Goal: Transaction & Acquisition: Obtain resource

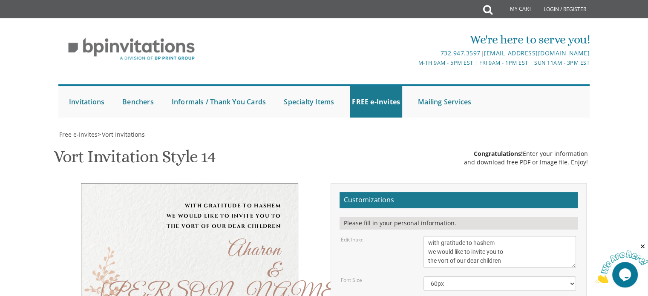
scroll to position [136, 0]
type textarea "Ahron & Tzipora"
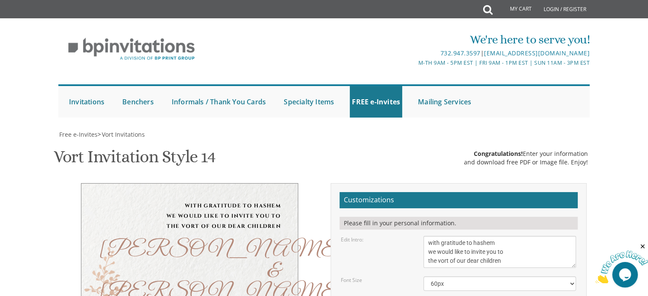
click at [304, 213] on div "with gratitude to hashem we would like to invite you to the vort of our dear ch…" at bounding box center [190, 291] width 256 height 216
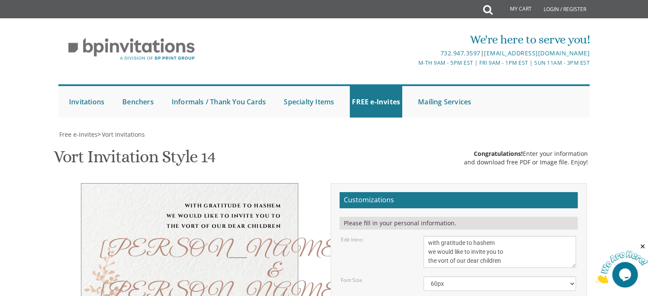
type textarea "Naftali Tzvi and Rivkah Estreicher Binyomin Zev and Bayla Barkany"
drag, startPoint x: 451, startPoint y: 216, endPoint x: 561, endPoint y: 234, distance: 111.8
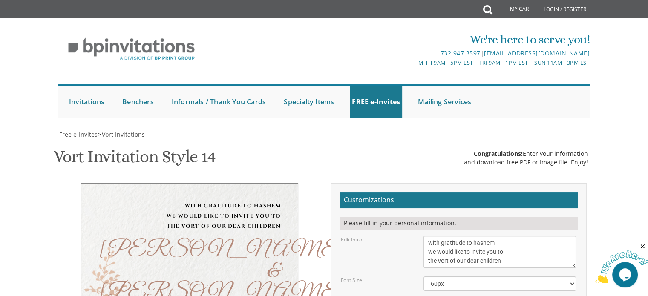
click at [310, 183] on div "with gratitude to hashem we would like to invite you to the vort of our dear ch…" at bounding box center [190, 291] width 256 height 216
type input "restreicher97@gmail.com"
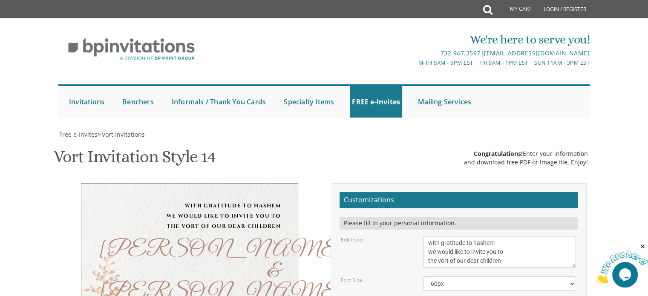
type textarea "Tuesday, September 2 6:30-8:00 | Yeshiva Ohr Yisrael 1458 Holly Ln | Atlanta, Ga"
